Goal: Task Accomplishment & Management: Manage account settings

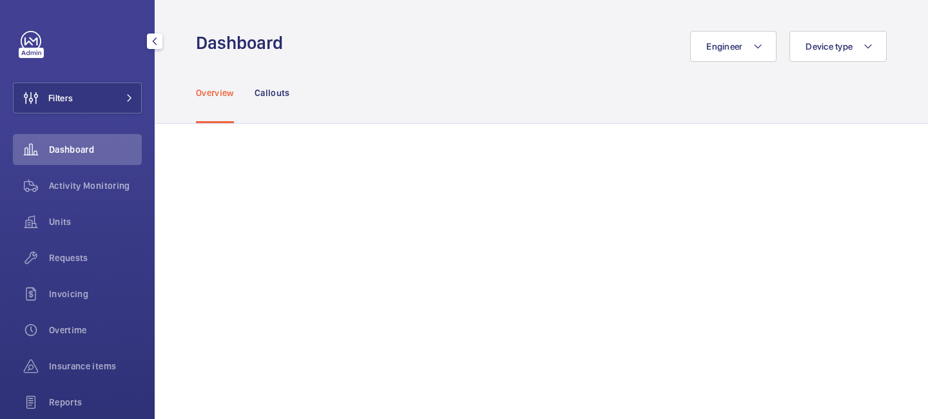
click at [117, 97] on button "Filters" at bounding box center [77, 98] width 129 height 31
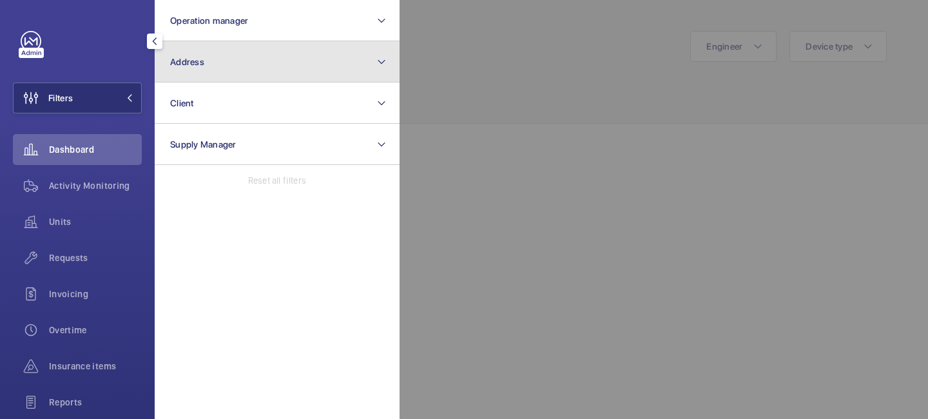
click at [225, 63] on button "Address" at bounding box center [277, 61] width 245 height 41
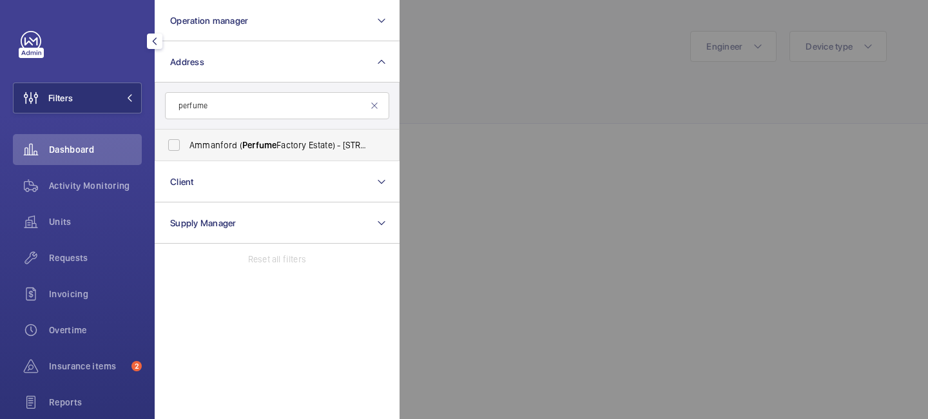
type input "perfume"
click at [249, 146] on span "Perfume" at bounding box center [259, 145] width 34 height 10
click at [187, 146] on input "Ammanford ( Perfume Factory Estate) - [STREET_ADDRESS]" at bounding box center [174, 145] width 26 height 26
checkbox input "true"
click at [122, 186] on span "Activity Monitoring" at bounding box center [95, 185] width 93 height 13
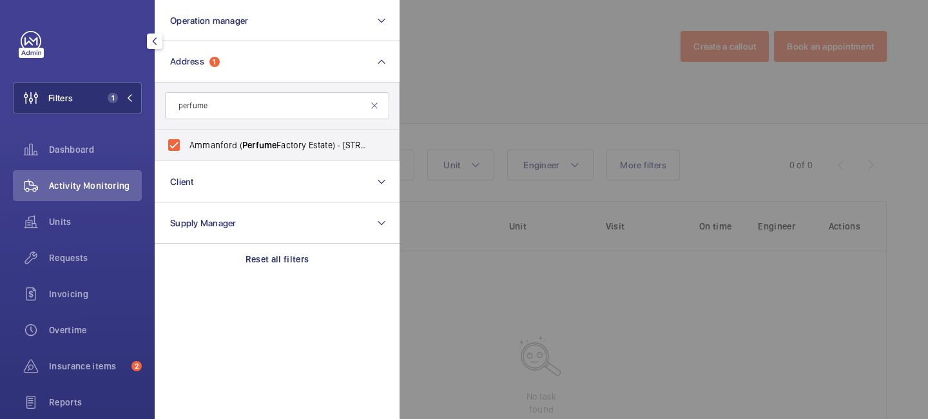
click at [511, 116] on div at bounding box center [864, 209] width 928 height 419
